Goal: Information Seeking & Learning: Learn about a topic

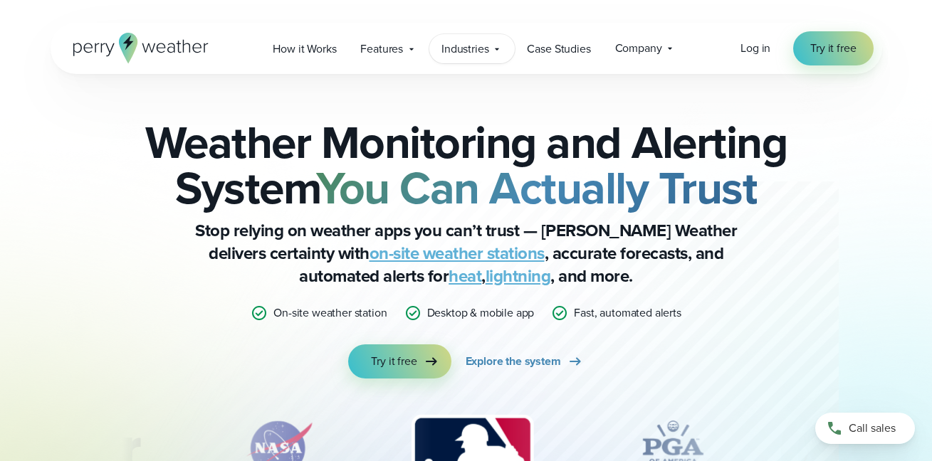
click at [474, 51] on span "Industries" at bounding box center [465, 49] width 47 height 17
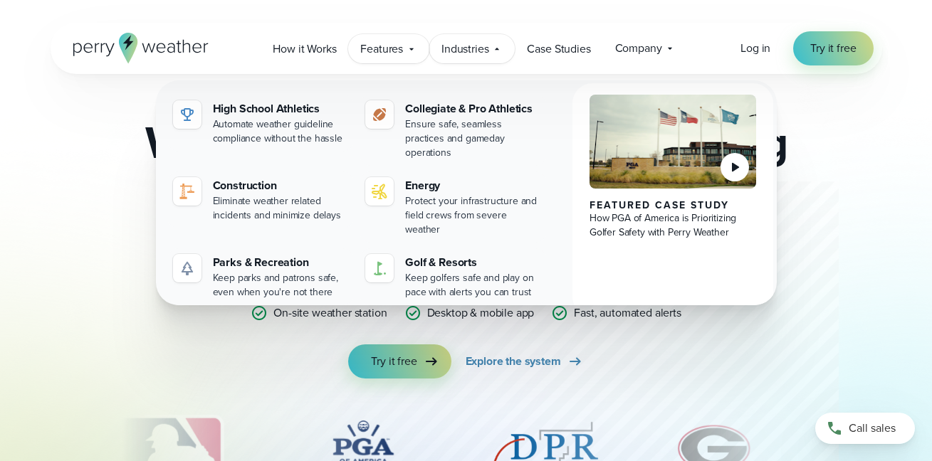
click at [390, 50] on span "Features" at bounding box center [381, 49] width 43 height 17
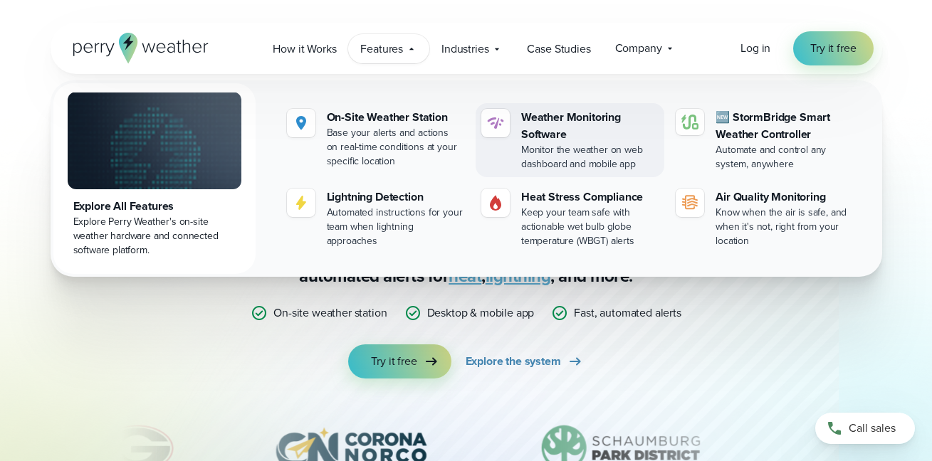
click at [526, 127] on div "Weather Monitoring Software" at bounding box center [589, 126] width 137 height 34
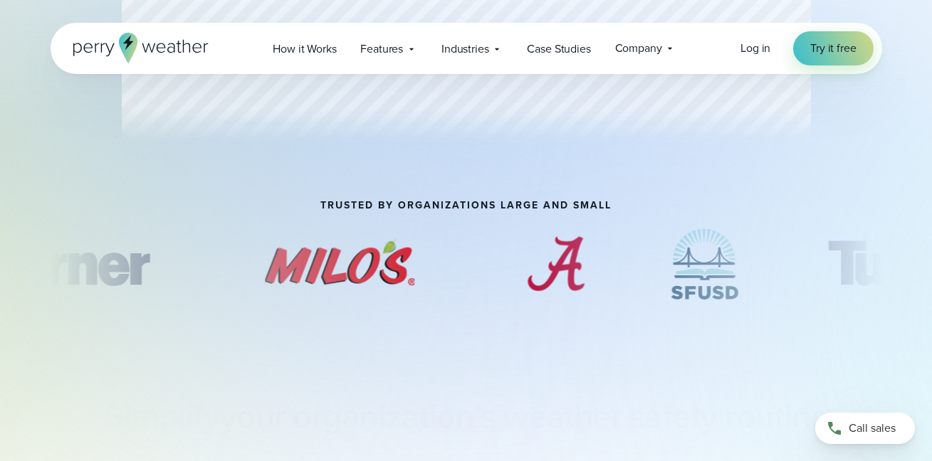
scroll to position [535, 0]
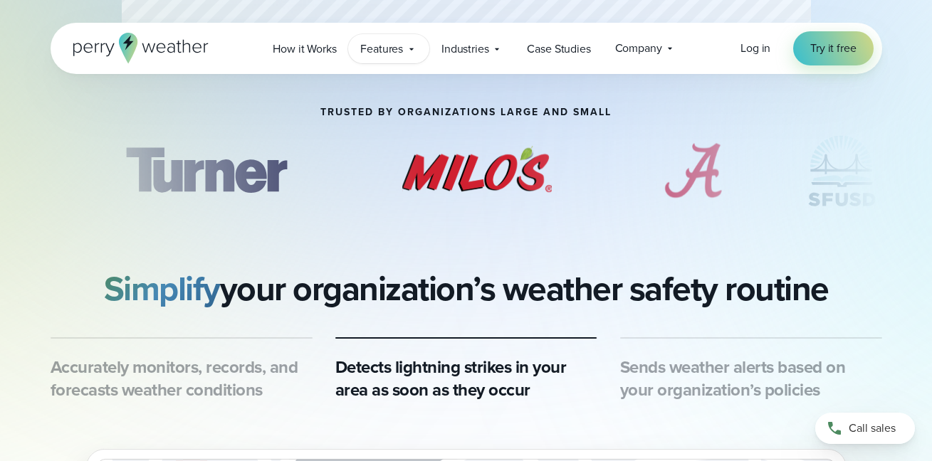
click at [378, 56] on span "Features" at bounding box center [381, 49] width 43 height 17
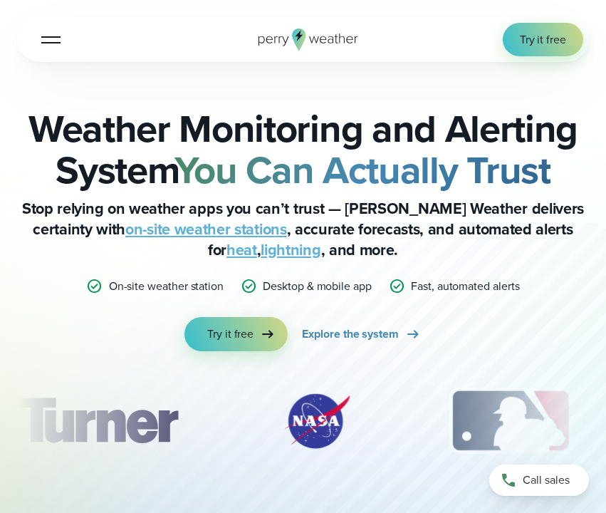
click at [54, 41] on div at bounding box center [50, 39] width 19 height 1
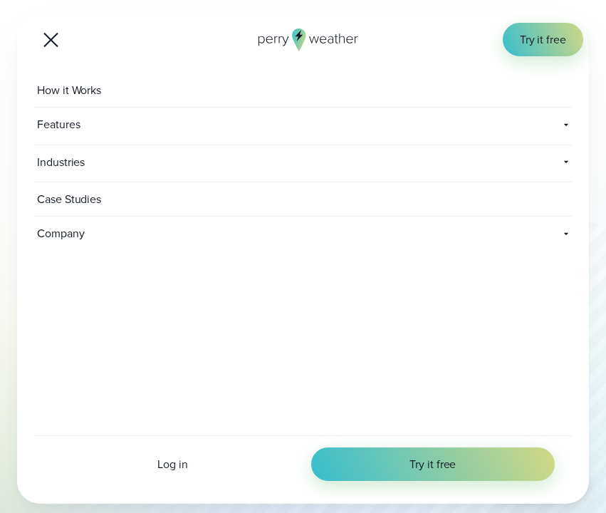
click at [127, 135] on span "Features" at bounding box center [155, 124] width 242 height 33
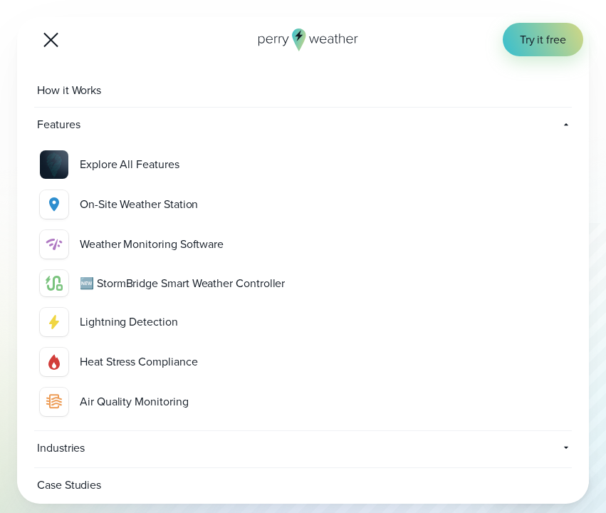
click at [125, 242] on div "Weather Monitoring Software" at bounding box center [323, 244] width 486 height 16
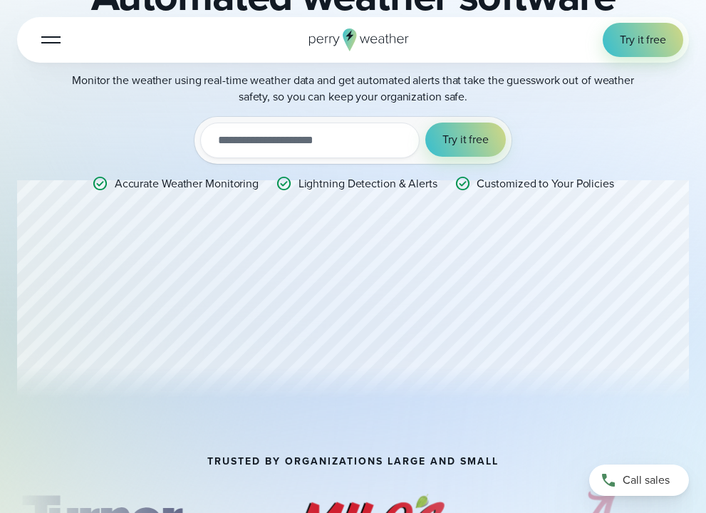
scroll to position [165, 0]
